Goal: Task Accomplishment & Management: Use online tool/utility

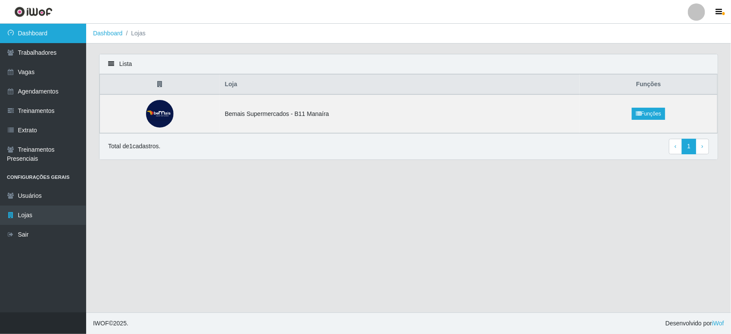
click at [58, 37] on link "Dashboard" at bounding box center [43, 33] width 86 height 19
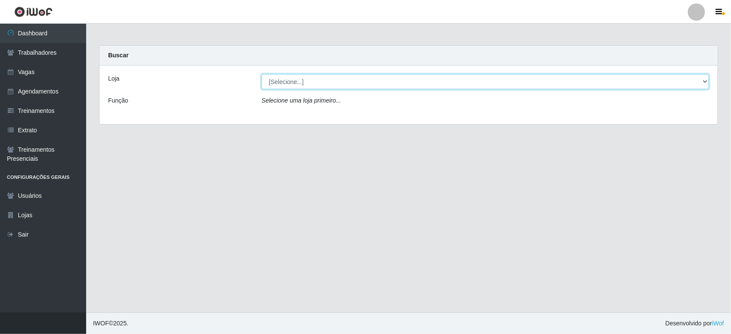
click at [306, 78] on select "[Selecione...] Bemais Supermercados - B11 Manaíra" at bounding box center [484, 81] width 447 height 15
select select "409"
click at [261, 74] on select "[Selecione...] Bemais Supermercados - B11 Manaíra" at bounding box center [484, 81] width 447 height 15
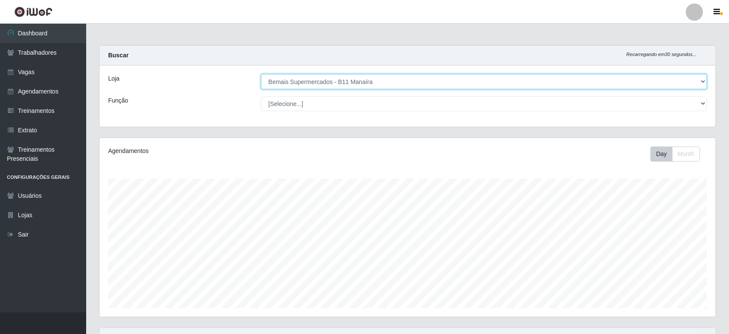
scroll to position [179, 616]
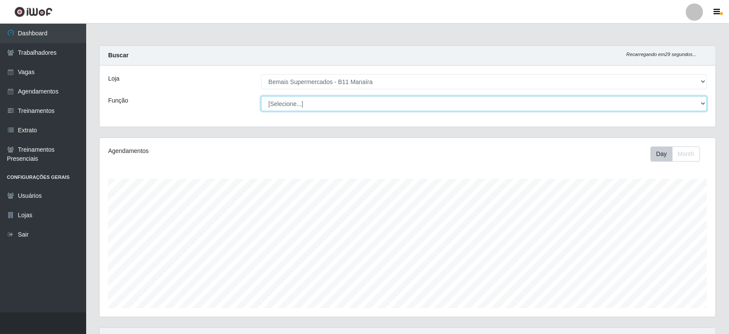
click at [302, 108] on select "[Selecione...] ASG ASG + ASG ++ Auxiliar de Estacionamento Auxiliar de Estacion…" at bounding box center [484, 103] width 446 height 15
click at [261, 96] on select "[Selecione...] ASG ASG + ASG ++ Auxiliar de Estacionamento Auxiliar de Estacion…" at bounding box center [484, 103] width 446 height 15
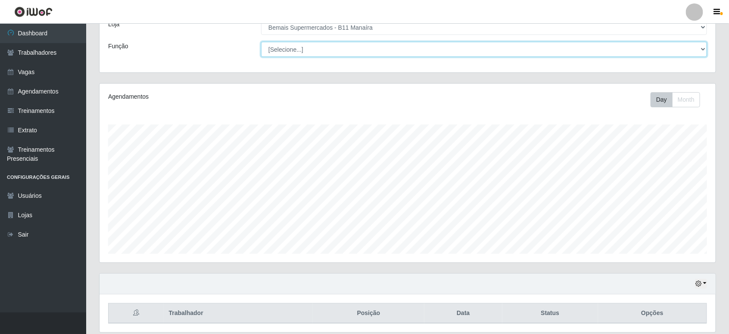
scroll to position [86, 0]
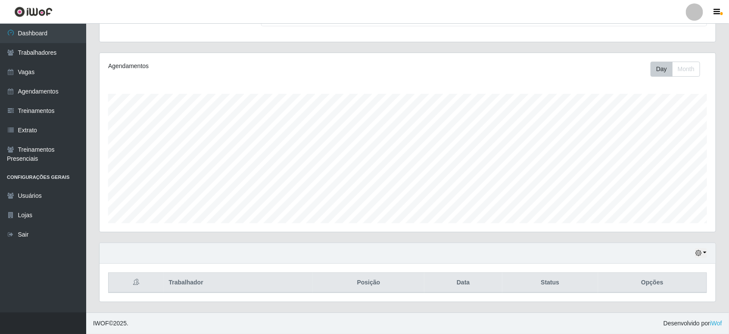
click at [702, 244] on div "Hoje 1 dia 3 dias 1 Semana Não encerrados" at bounding box center [407, 253] width 616 height 21
click at [699, 248] on button "button" at bounding box center [701, 253] width 12 height 10
click at [694, 229] on div "Hoje 1 dia 3 dias 1 Semana Não encerrados" at bounding box center [671, 202] width 69 height 91
click at [694, 224] on button "1 Semana" at bounding box center [672, 220] width 68 height 18
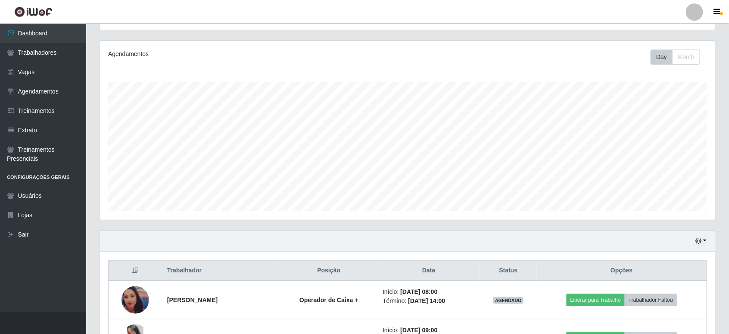
scroll to position [0, 0]
